Goal: Information Seeking & Learning: Learn about a topic

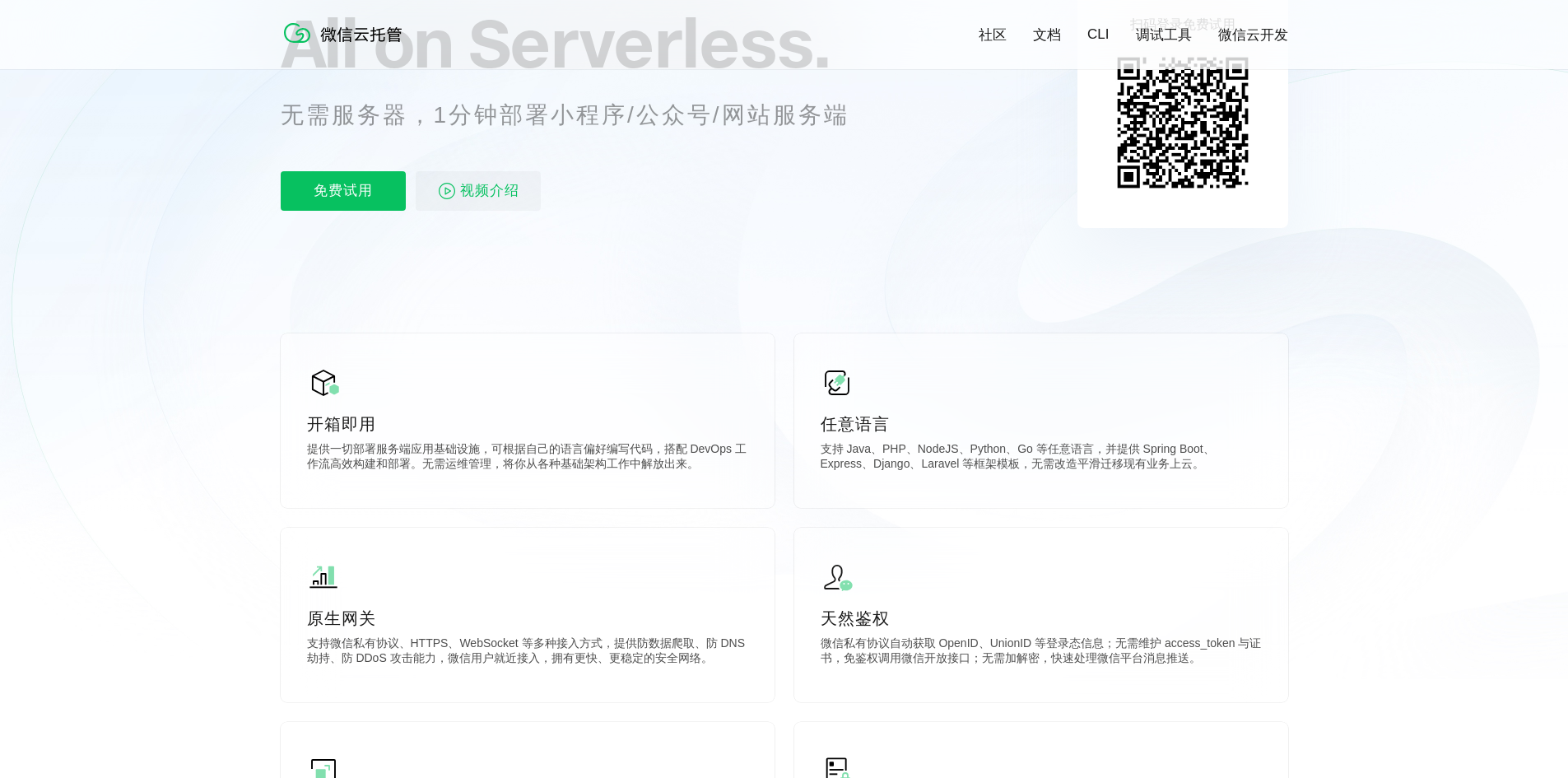
scroll to position [136, 0]
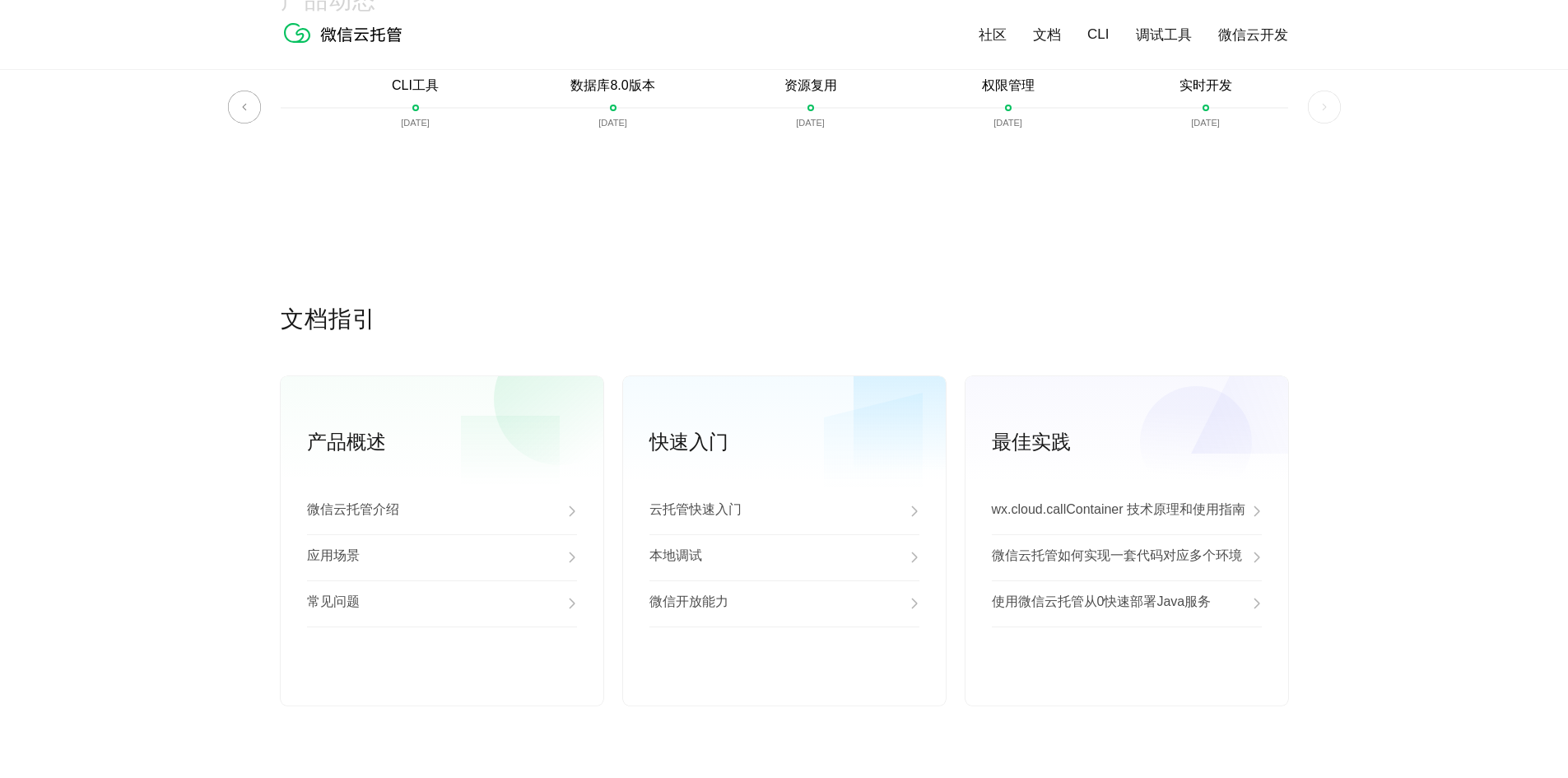
scroll to position [3952, 0]
click at [444, 684] on link "查看更多" at bounding box center [442, 677] width 270 height 15
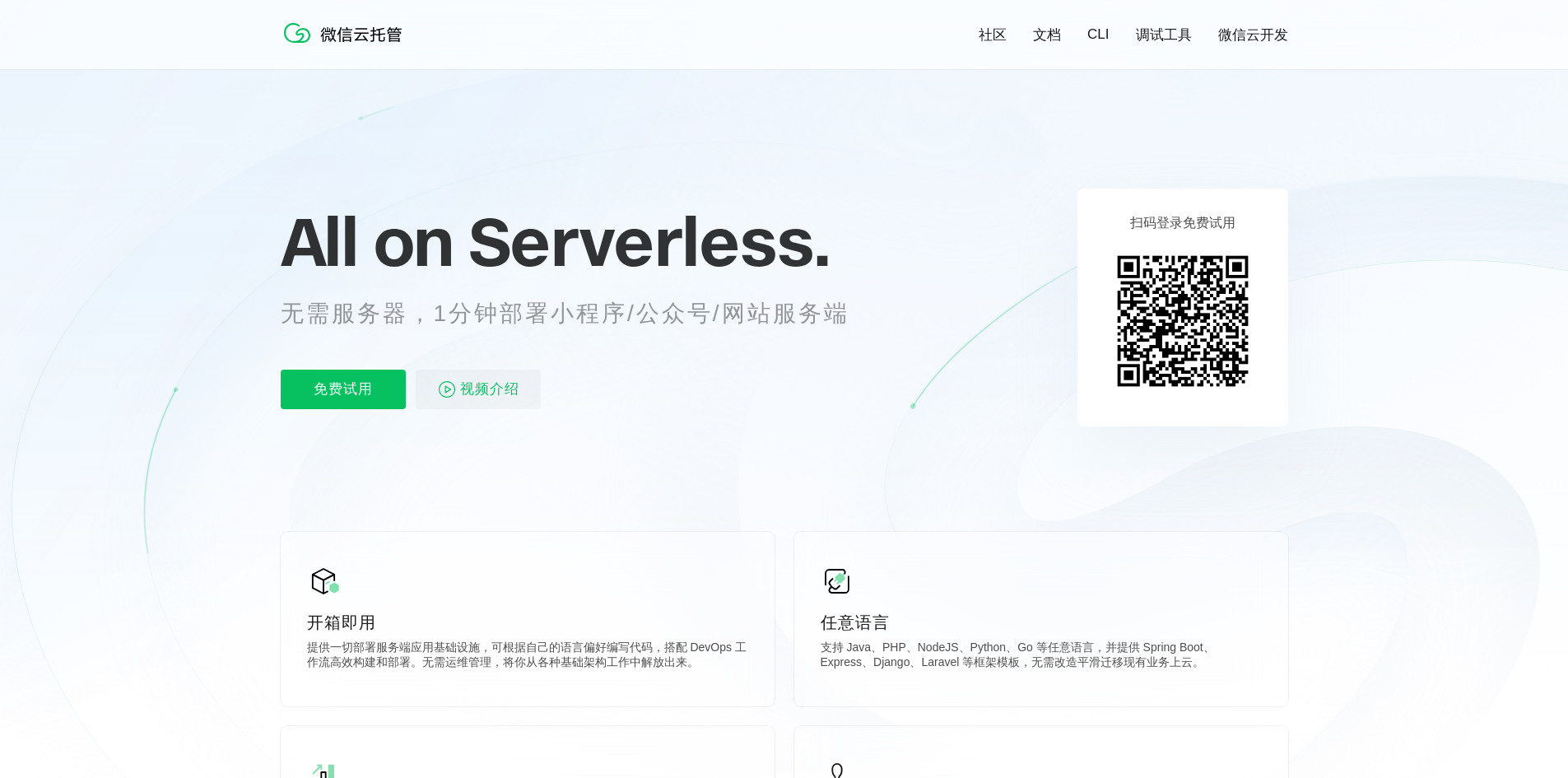
scroll to position [0, 0]
